Goal: Information Seeking & Learning: Learn about a topic

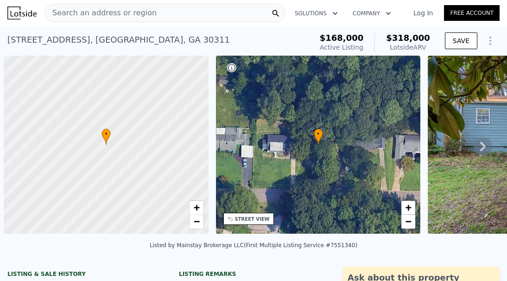
scroll to position [0, 4]
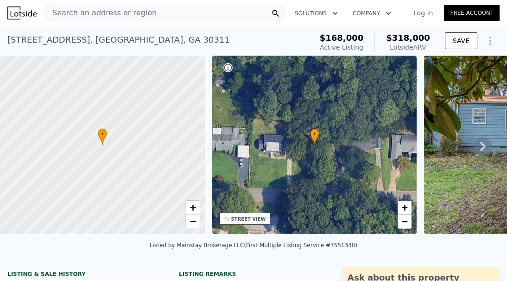
click at [138, 9] on span "Search an address or region" at bounding box center [101, 12] width 112 height 11
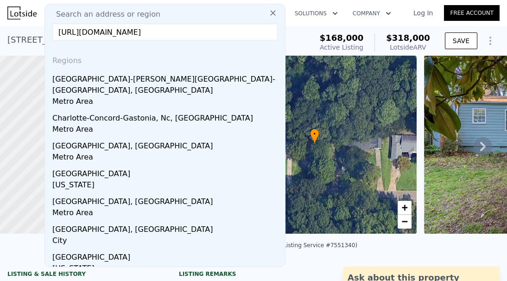
scroll to position [0, 0]
click at [198, 35] on input "[URL][DOMAIN_NAME]" at bounding box center [164, 32] width 225 height 17
paste input "[STREET_ADDRESS]"
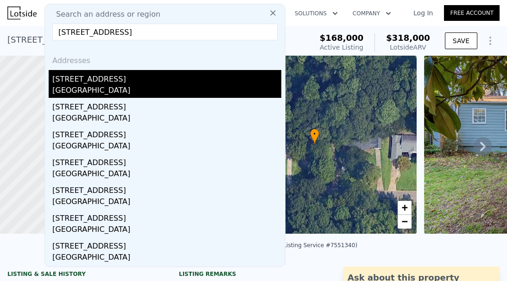
type input "[STREET_ADDRESS]"
click at [120, 82] on div "[STREET_ADDRESS]" at bounding box center [166, 77] width 229 height 15
type input "3"
type input "4"
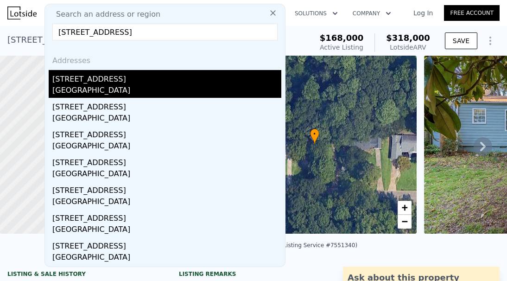
type input "1046"
type input "2023"
type input "7492.32"
type input "13155.12"
type input "$ 389,000"
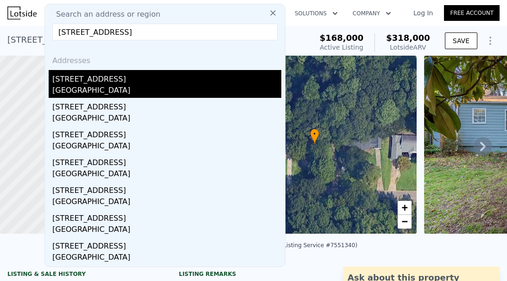
type input "$ 173,512"
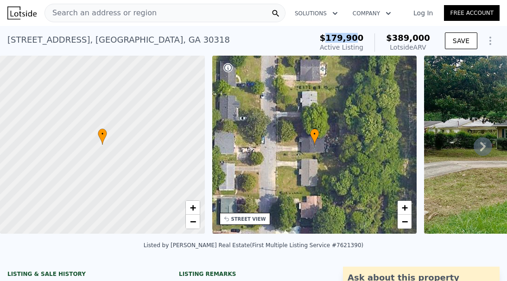
drag, startPoint x: 336, startPoint y: 38, endPoint x: 363, endPoint y: 38, distance: 26.4
click at [363, 38] on span "$179,900" at bounding box center [342, 38] width 44 height 10
drag, startPoint x: 394, startPoint y: 35, endPoint x: 418, endPoint y: 32, distance: 23.8
click at [418, 33] on span "$389,000" at bounding box center [408, 38] width 44 height 10
click at [164, 10] on div "Search an address or region" at bounding box center [165, 13] width 241 height 19
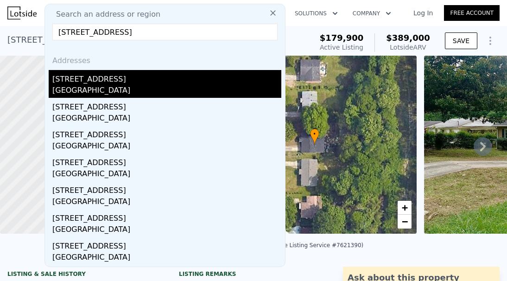
type input "[STREET_ADDRESS]"
click at [148, 90] on div "[GEOGRAPHIC_DATA]" at bounding box center [166, 91] width 229 height 13
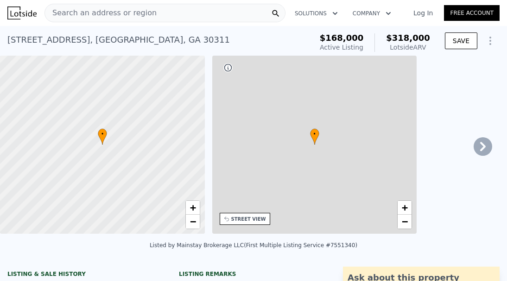
type input "$ 318,000"
type input "2"
type input "3"
type input "2.5"
type input "984"
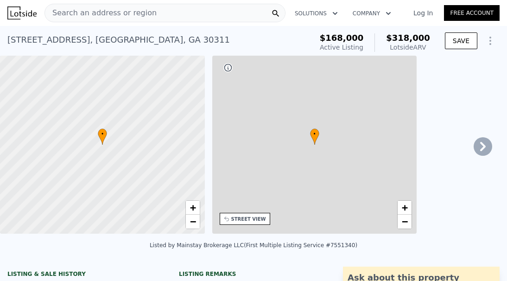
type input "1520"
type input "8886.24"
type input "19950.48"
type input "$ 119,145"
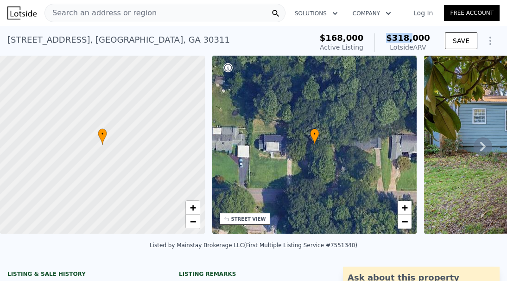
drag, startPoint x: 411, startPoint y: 39, endPoint x: 389, endPoint y: 40, distance: 21.4
click at [389, 40] on div "$318,000 Lotside ARV" at bounding box center [403, 42] width 56 height 19
